Goal: Entertainment & Leisure: Consume media (video, audio)

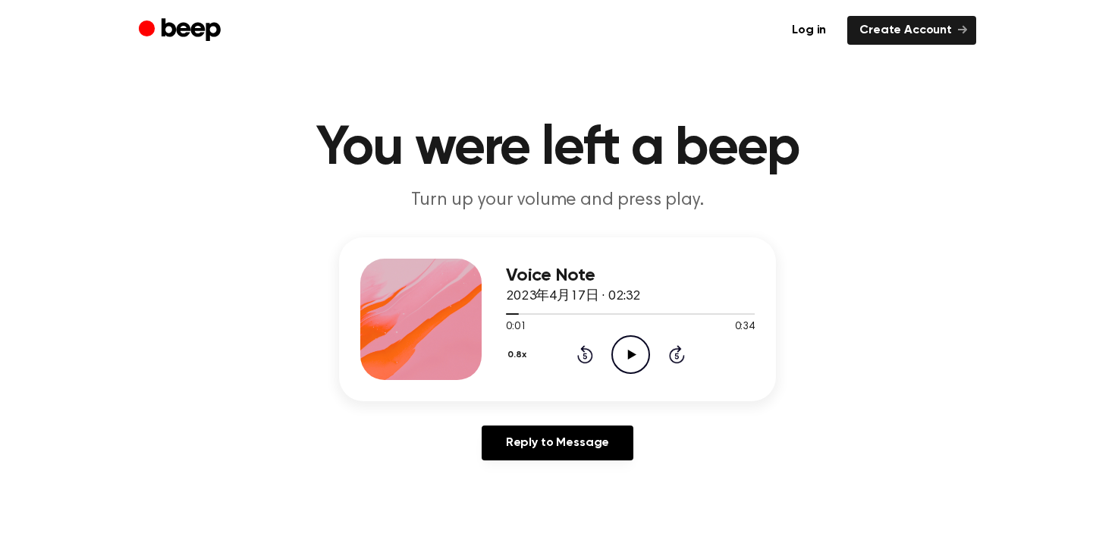
click at [634, 359] on icon "Play Audio" at bounding box center [630, 354] width 39 height 39
drag, startPoint x: 702, startPoint y: 309, endPoint x: 503, endPoint y: 309, distance: 198.6
click at [495, 307] on div "Voice Note 2023年4月17日 · 02:32 0:28 0:34 Your browser does not support the [obje…" at bounding box center [557, 319] width 437 height 164
click at [506, 313] on div at bounding box center [612, 314] width 213 height 2
click at [648, 360] on icon "Pause Audio" at bounding box center [630, 354] width 39 height 39
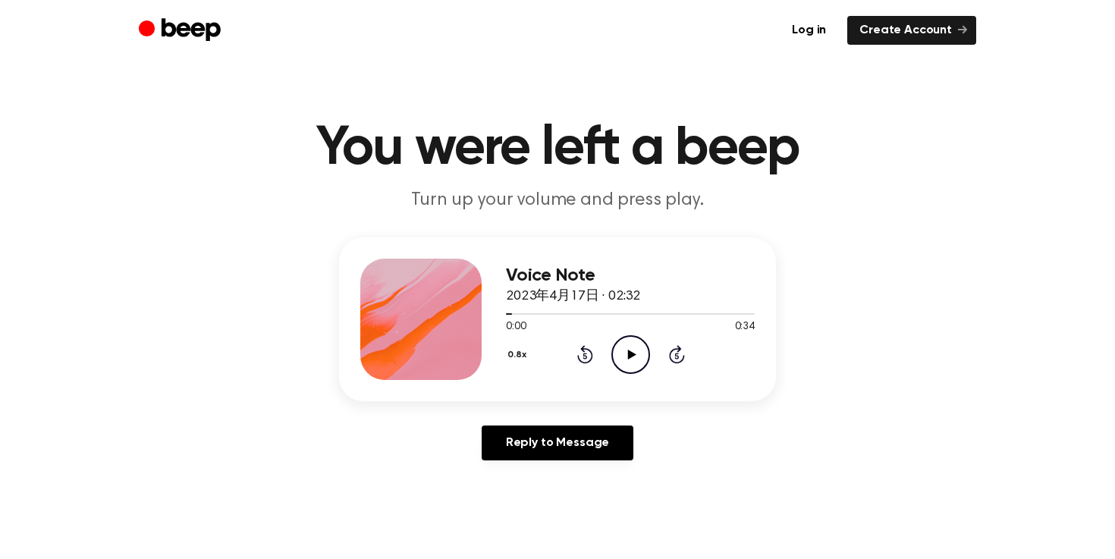
click at [615, 358] on icon "Play Audio" at bounding box center [630, 354] width 39 height 39
click at [631, 350] on icon "Play Audio" at bounding box center [630, 354] width 39 height 39
click at [622, 357] on icon "Play Audio" at bounding box center [630, 354] width 39 height 39
click at [638, 363] on icon "Pause Audio" at bounding box center [630, 354] width 39 height 39
click at [626, 344] on icon "Play Audio" at bounding box center [630, 354] width 39 height 39
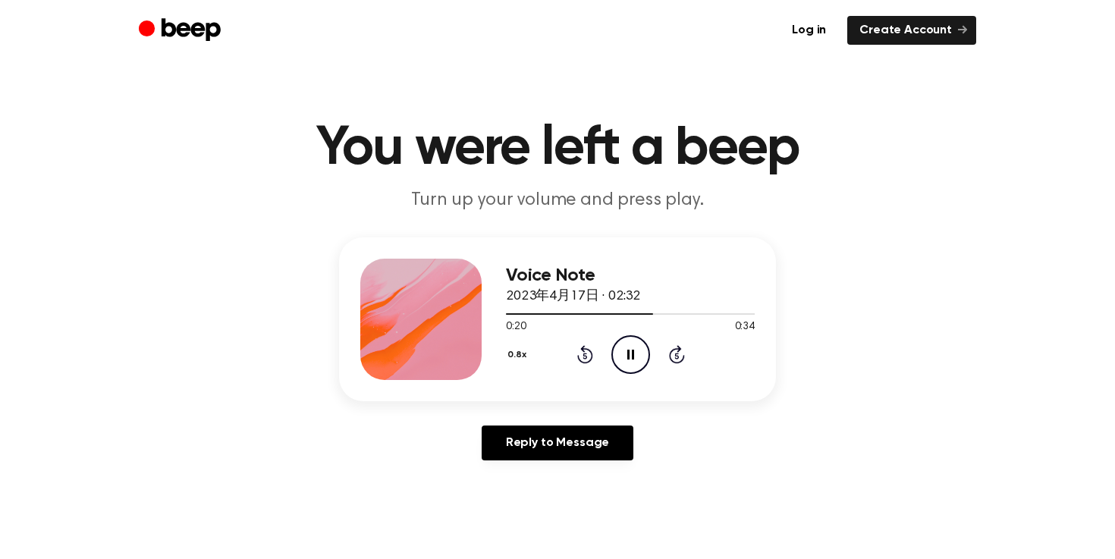
click at [626, 344] on icon "Pause Audio" at bounding box center [630, 354] width 39 height 39
drag, startPoint x: 655, startPoint y: 311, endPoint x: 622, endPoint y: 312, distance: 33.4
click at [622, 312] on div at bounding box center [630, 313] width 249 height 12
click at [636, 344] on icon "Play Audio" at bounding box center [630, 354] width 39 height 39
click at [630, 345] on icon "Pause Audio" at bounding box center [630, 354] width 39 height 39
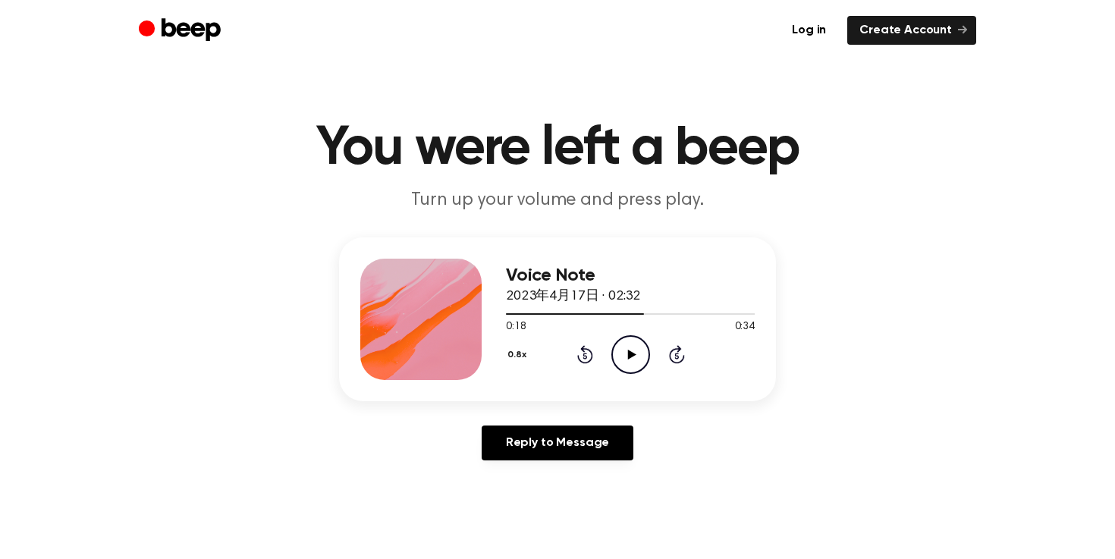
click at [630, 345] on icon "Play Audio" at bounding box center [630, 354] width 39 height 39
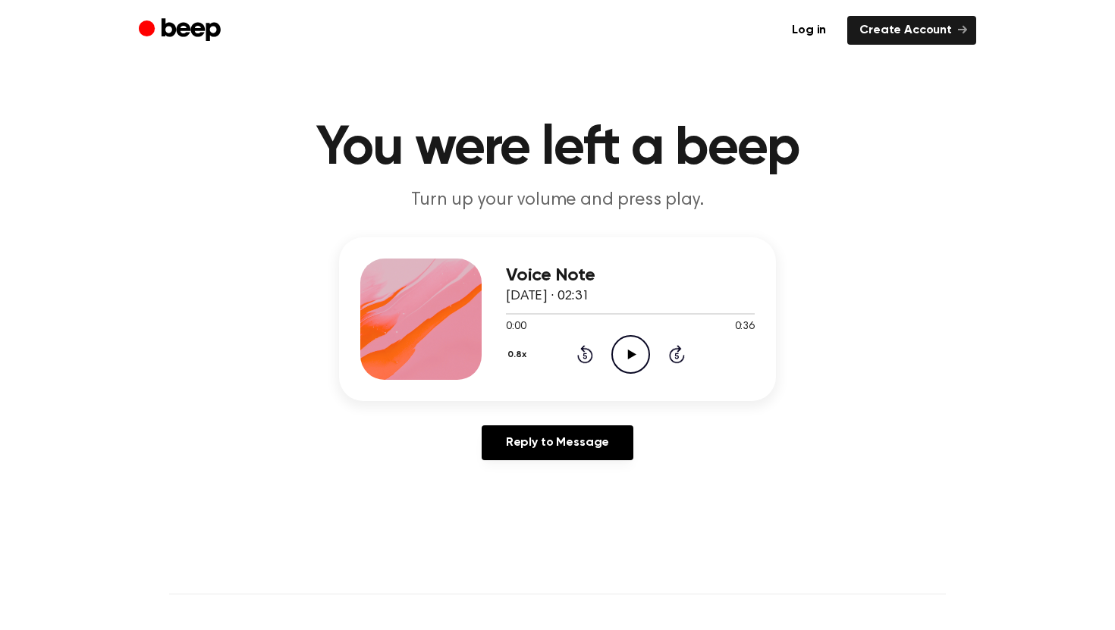
click at [643, 351] on icon "Play Audio" at bounding box center [630, 354] width 39 height 39
drag, startPoint x: 600, startPoint y: 312, endPoint x: 449, endPoint y: 312, distance: 150.9
click at [449, 312] on div "Voice Note [DATE] · 02:31 0:14 0:36 Your browser does not support the [object O…" at bounding box center [557, 319] width 437 height 164
click at [633, 359] on icon "Pause Audio" at bounding box center [630, 354] width 39 height 39
drag, startPoint x: 611, startPoint y: 310, endPoint x: 522, endPoint y: 313, distance: 88.8
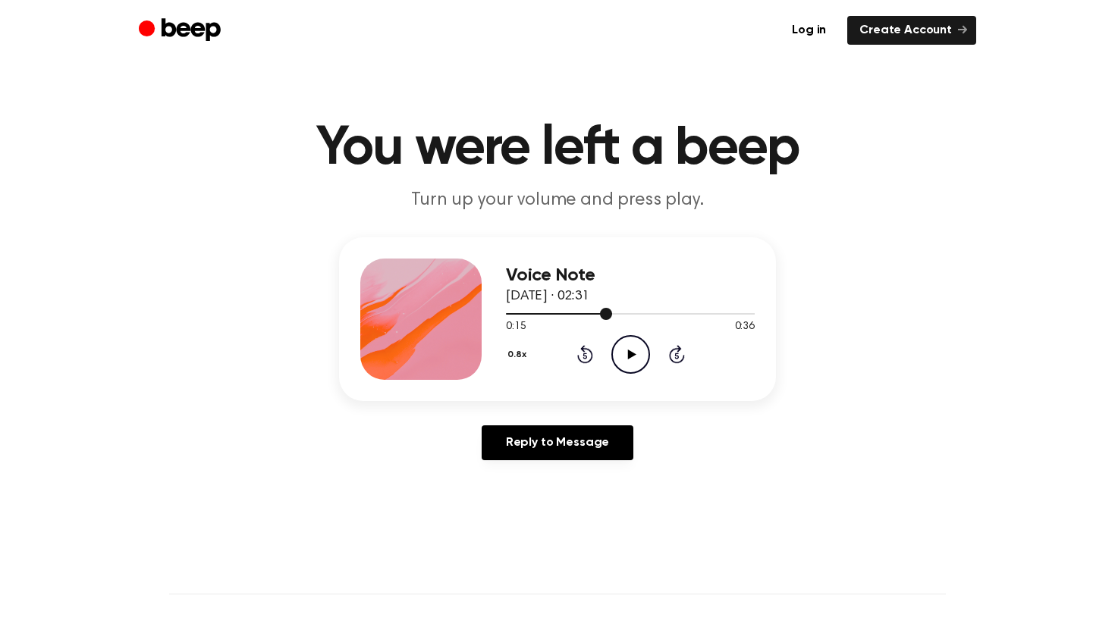
click at [521, 312] on div at bounding box center [630, 313] width 249 height 12
click at [509, 314] on span at bounding box center [515, 314] width 12 height 12
click at [632, 353] on icon at bounding box center [631, 355] width 8 height 10
click at [629, 354] on icon at bounding box center [631, 355] width 8 height 10
